Goal: Information Seeking & Learning: Check status

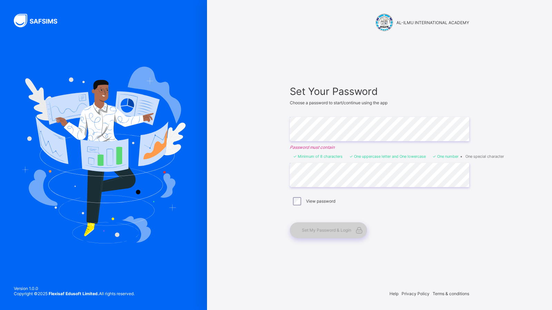
click at [326, 229] on span "Set My Password & Login" at bounding box center [326, 229] width 49 height 5
click at [337, 230] on span "Set My Password & Login" at bounding box center [326, 229] width 49 height 5
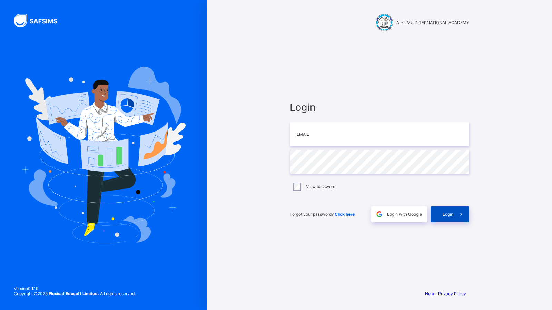
click at [451, 212] on span "Login" at bounding box center [448, 213] width 11 height 5
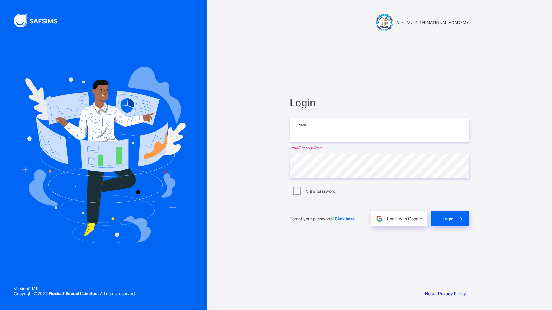
click at [307, 133] on input "email" at bounding box center [379, 130] width 179 height 24
type input "**********"
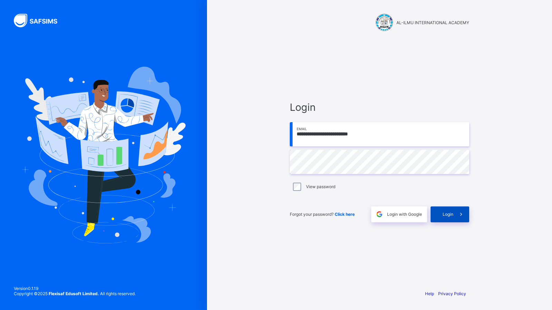
click at [435, 216] on div "Login" at bounding box center [449, 214] width 39 height 16
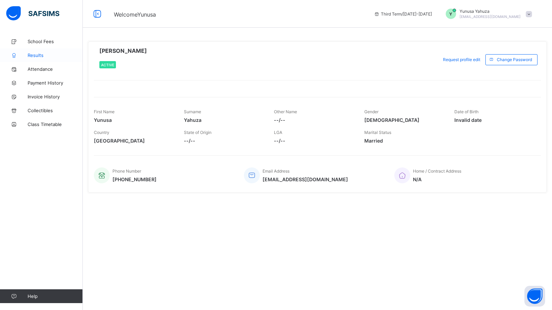
click at [44, 53] on span "Results" at bounding box center [55, 55] width 55 height 6
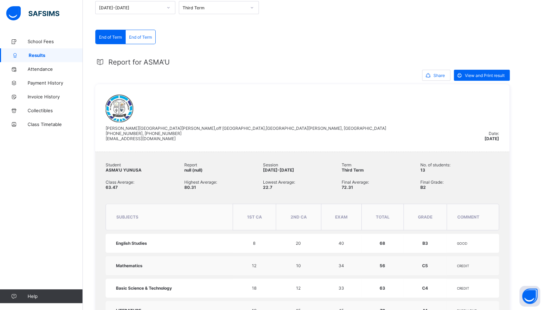
scroll to position [88, 0]
click at [480, 76] on span "View and Print result" at bounding box center [485, 75] width 40 height 5
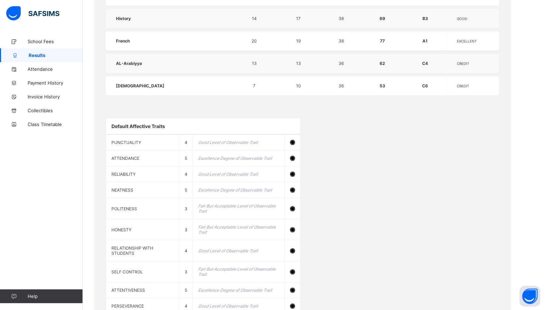
scroll to position [597, 0]
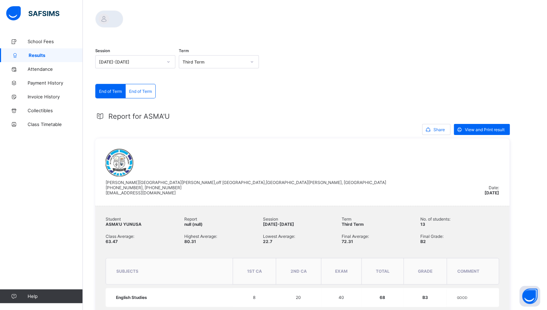
scroll to position [29, 0]
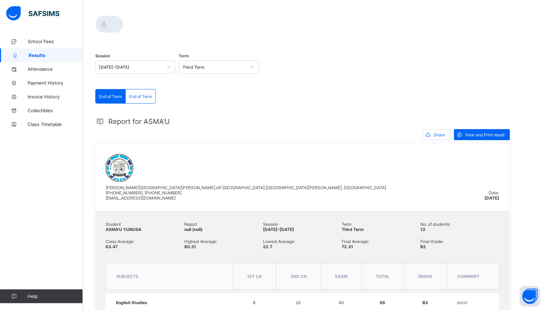
click at [43, 54] on span "Results" at bounding box center [56, 55] width 54 height 6
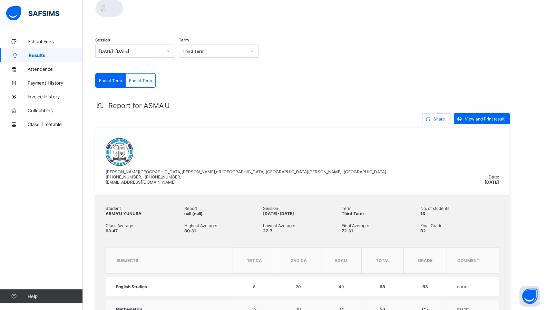
scroll to position [0, 0]
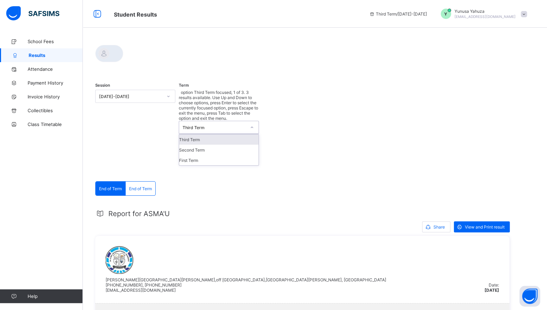
click at [222, 125] on div "Third Term" at bounding box center [213, 127] width 63 height 5
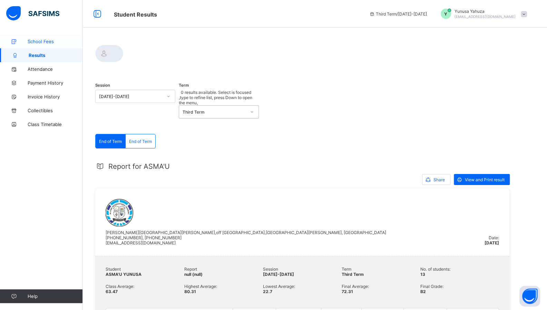
click at [34, 44] on link "School Fees" at bounding box center [41, 41] width 83 height 14
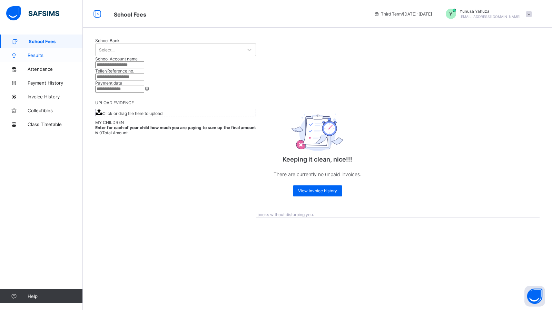
click at [38, 55] on span "Results" at bounding box center [55, 55] width 55 height 6
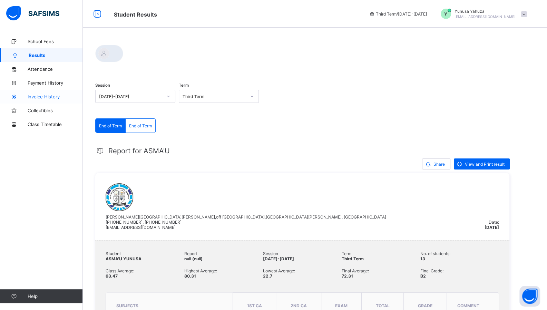
click at [41, 98] on span "Invoice History" at bounding box center [55, 97] width 55 height 6
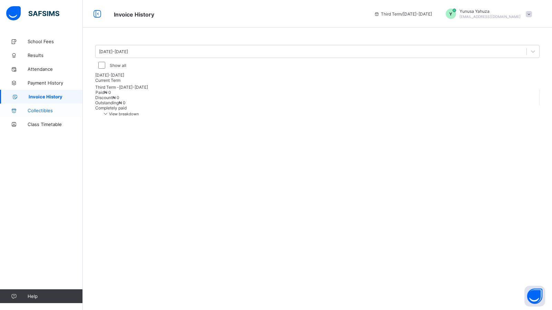
click at [45, 108] on span "Collectibles" at bounding box center [55, 111] width 55 height 6
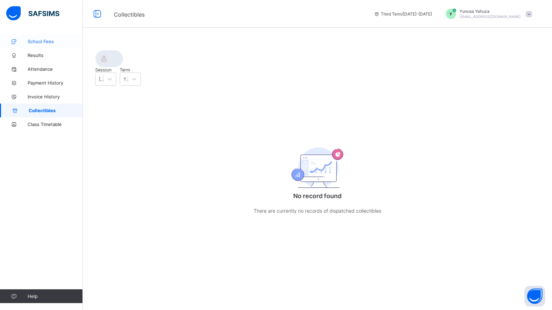
click at [38, 40] on span "School Fees" at bounding box center [55, 42] width 55 height 6
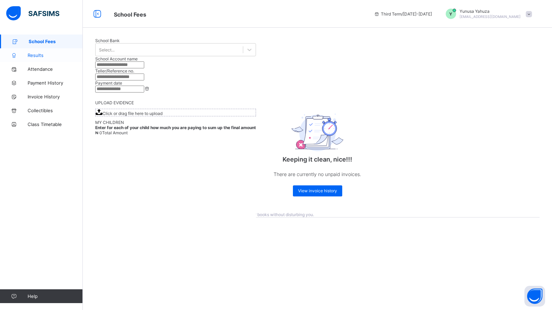
click at [39, 55] on span "Results" at bounding box center [55, 55] width 55 height 6
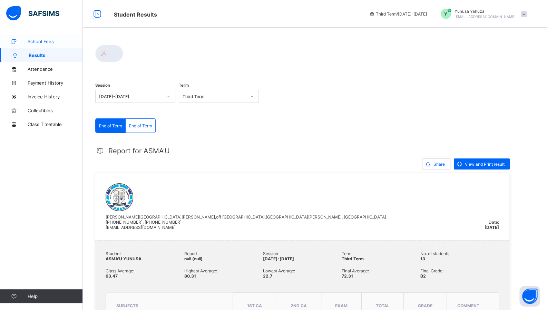
click at [40, 41] on span "School Fees" at bounding box center [55, 42] width 55 height 6
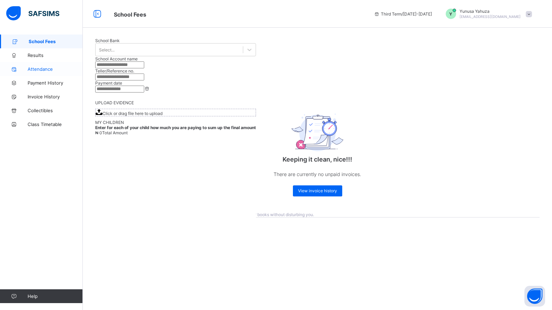
click at [38, 69] on span "Attendance" at bounding box center [55, 69] width 55 height 6
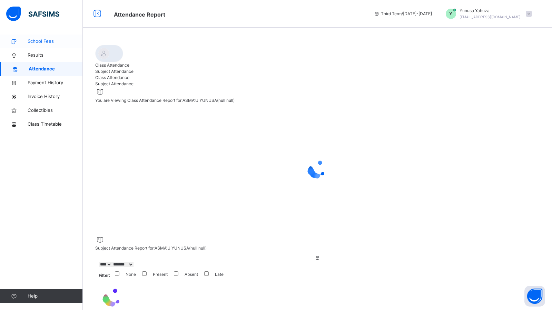
select select "****"
select select "*"
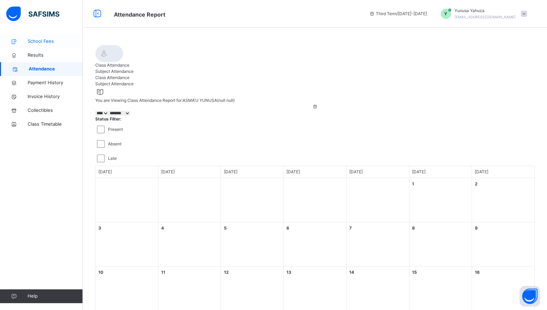
click at [34, 43] on span "School Fees" at bounding box center [55, 41] width 55 height 7
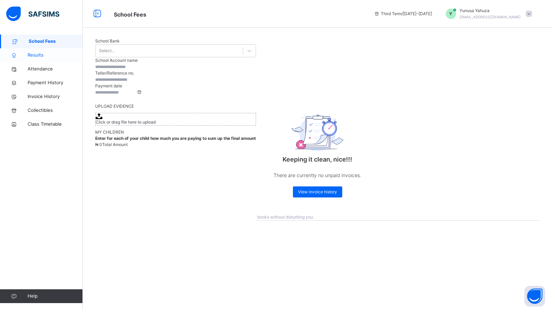
click at [36, 55] on span "Results" at bounding box center [55, 55] width 55 height 7
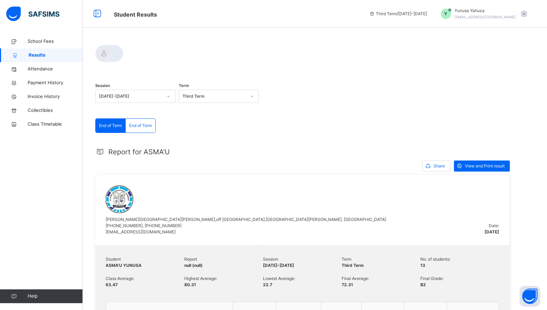
click at [527, 14] on span at bounding box center [524, 14] width 6 height 6
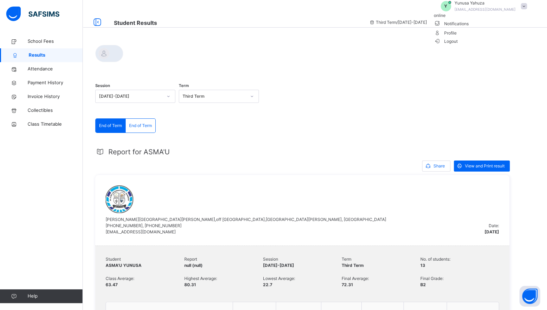
click at [527, 9] on span at bounding box center [524, 6] width 6 height 6
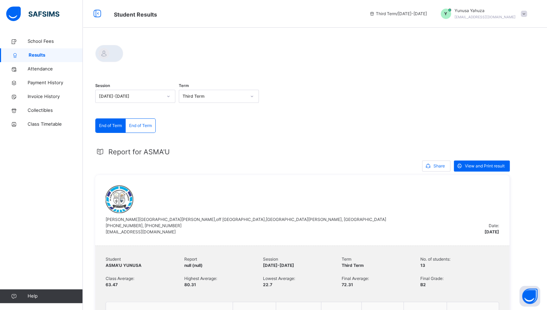
click at [375, 15] on icon at bounding box center [372, 13] width 6 height 5
click at [45, 72] on span "Attendance" at bounding box center [55, 69] width 55 height 7
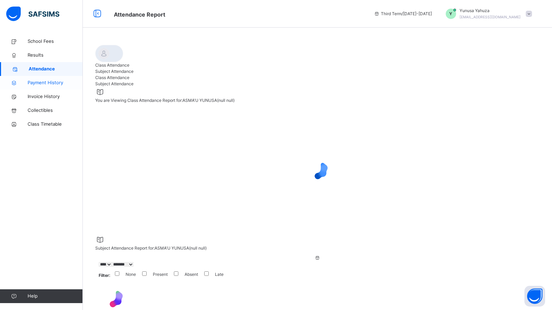
click at [46, 83] on span "Payment History" at bounding box center [55, 82] width 55 height 7
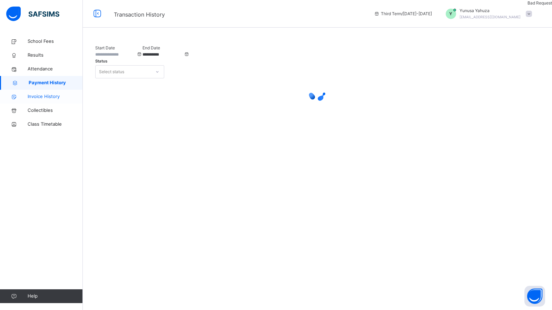
click at [43, 96] on span "Invoice History" at bounding box center [55, 96] width 55 height 7
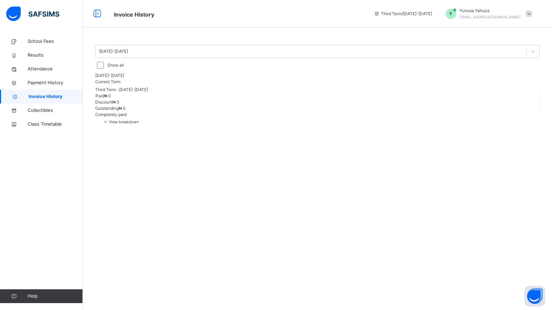
click at [193, 58] on div "Show all" at bounding box center [317, 65] width 444 height 14
click at [52, 116] on link "Collectibles" at bounding box center [41, 110] width 83 height 14
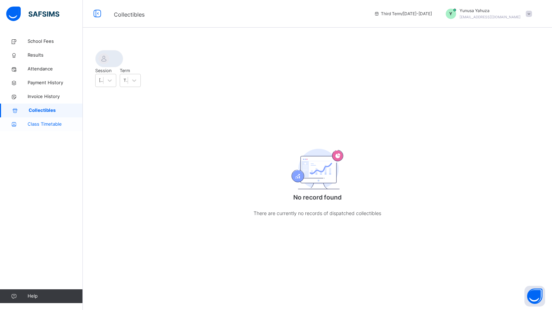
click at [48, 125] on span "Class Timetable" at bounding box center [55, 124] width 55 height 7
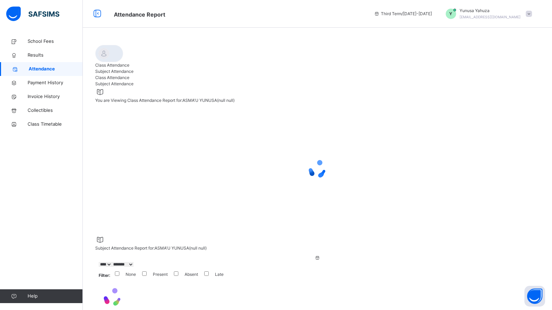
select select "****"
select select "*"
select select "****"
select select "*"
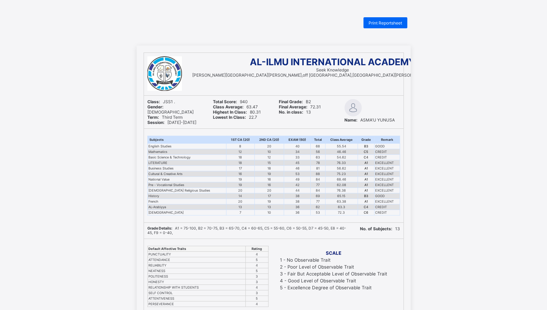
click at [380, 19] on div "Print Reportsheet" at bounding box center [385, 22] width 44 height 11
click at [382, 26] on div "Print Reportsheet" at bounding box center [385, 22] width 44 height 11
